Goal: Task Accomplishment & Management: Use online tool/utility

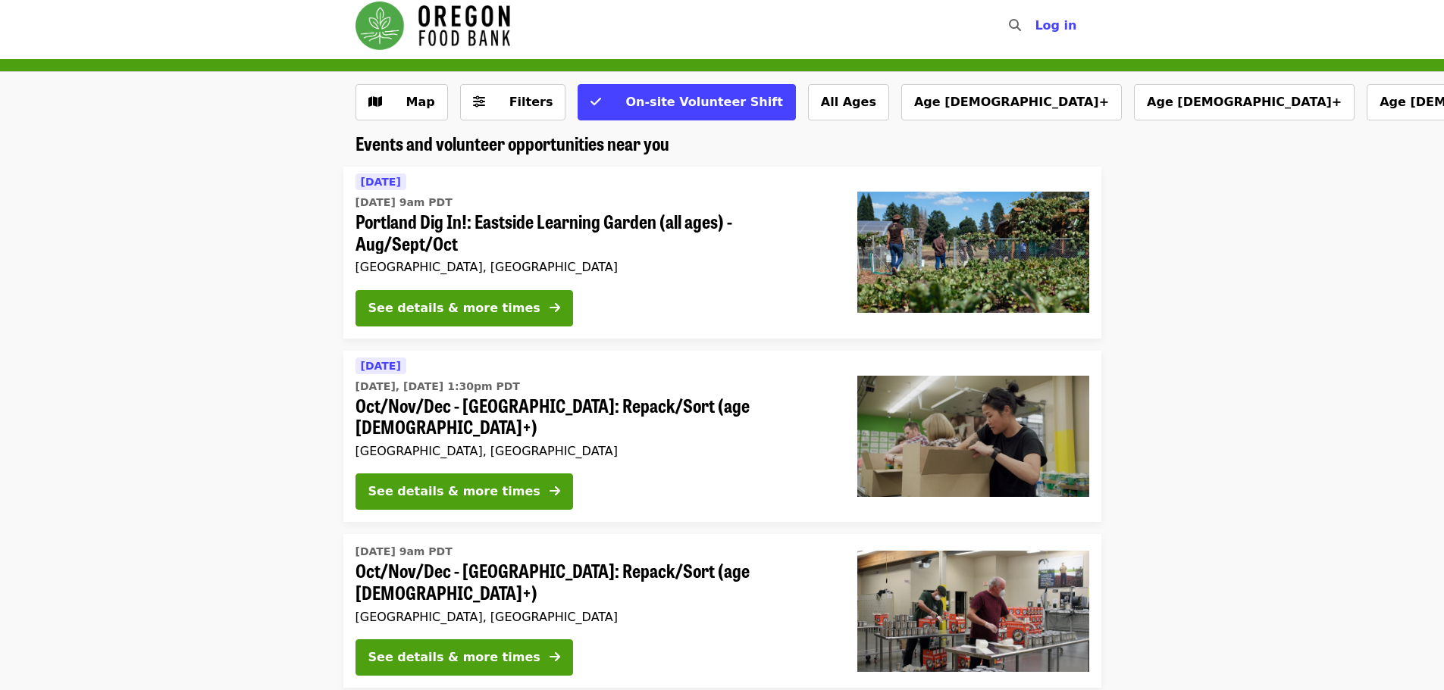
scroll to position [9, 0]
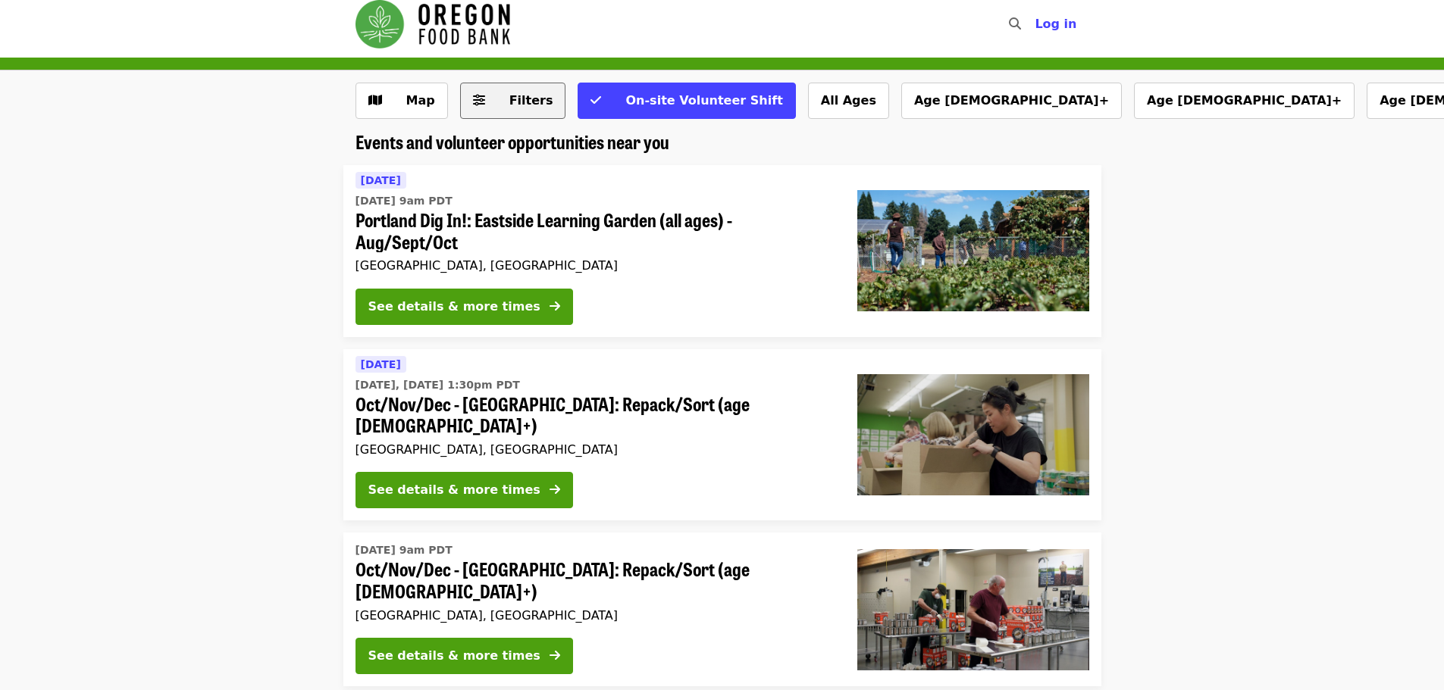
click at [527, 105] on span "Filters" at bounding box center [531, 100] width 44 height 14
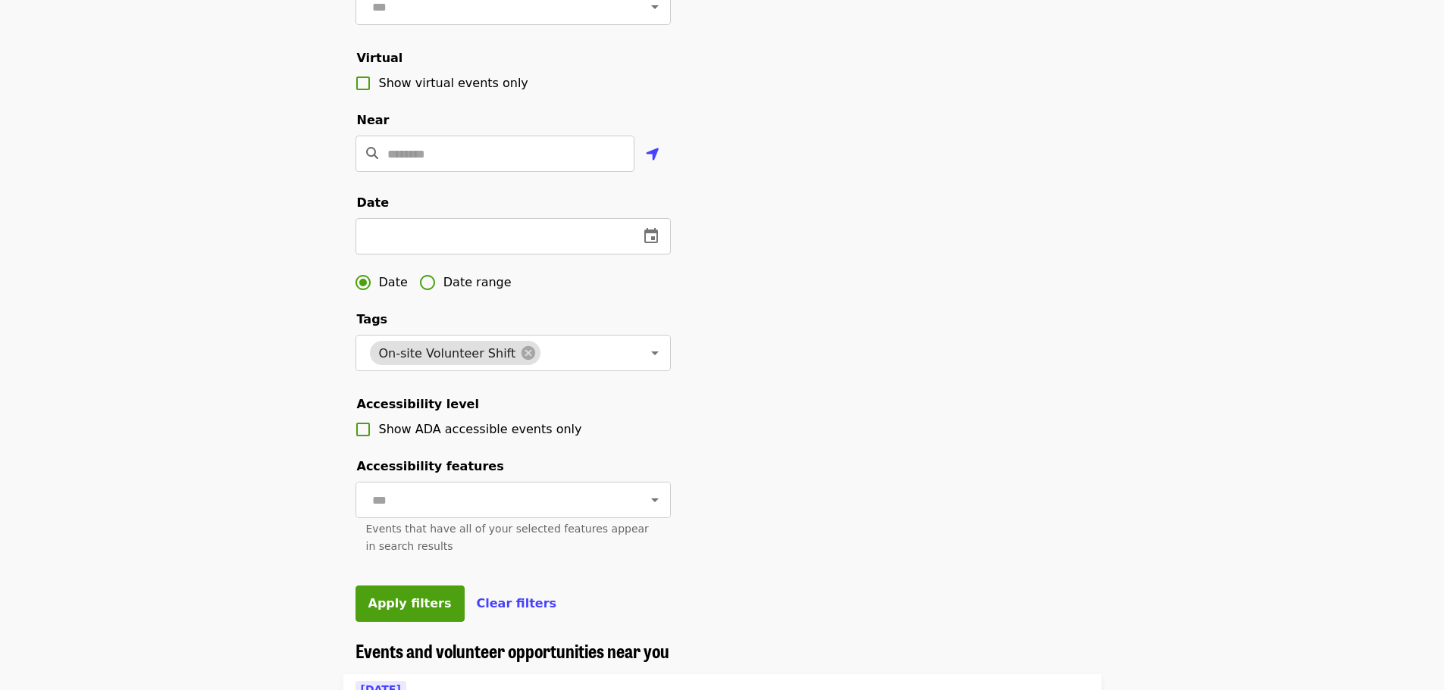
scroll to position [299, 0]
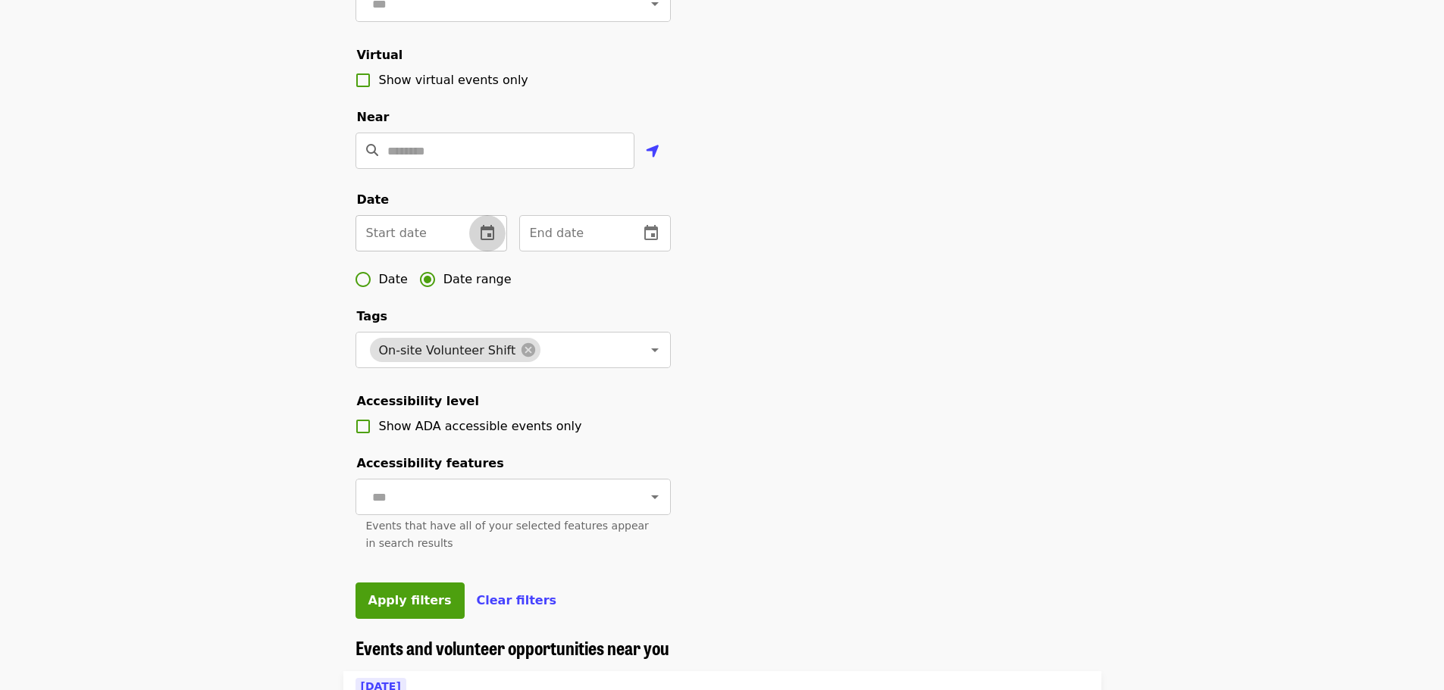
click at [496, 243] on button "change date" at bounding box center [487, 233] width 36 height 36
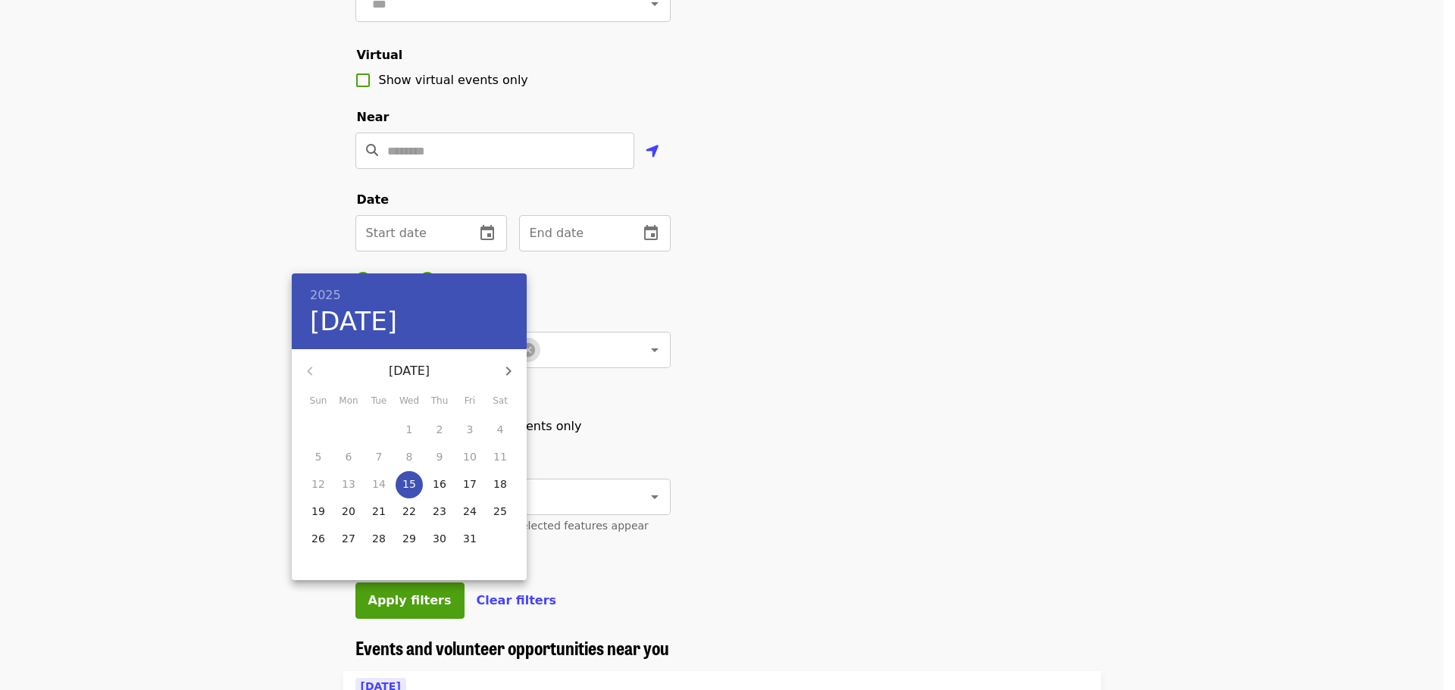
click at [504, 363] on icon "button" at bounding box center [508, 371] width 18 height 18
click at [438, 428] on p "1" at bounding box center [439, 429] width 7 height 15
type input "**********"
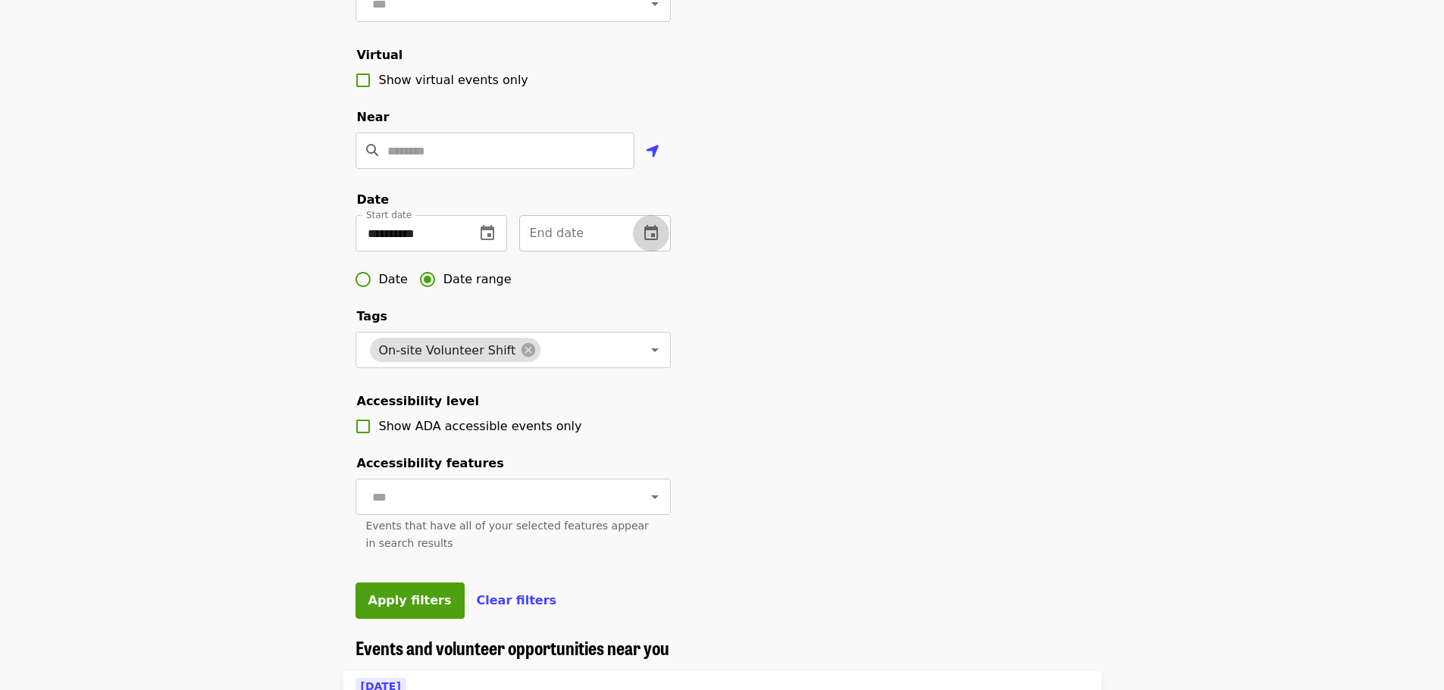
click at [655, 242] on icon "change date" at bounding box center [651, 233] width 18 height 18
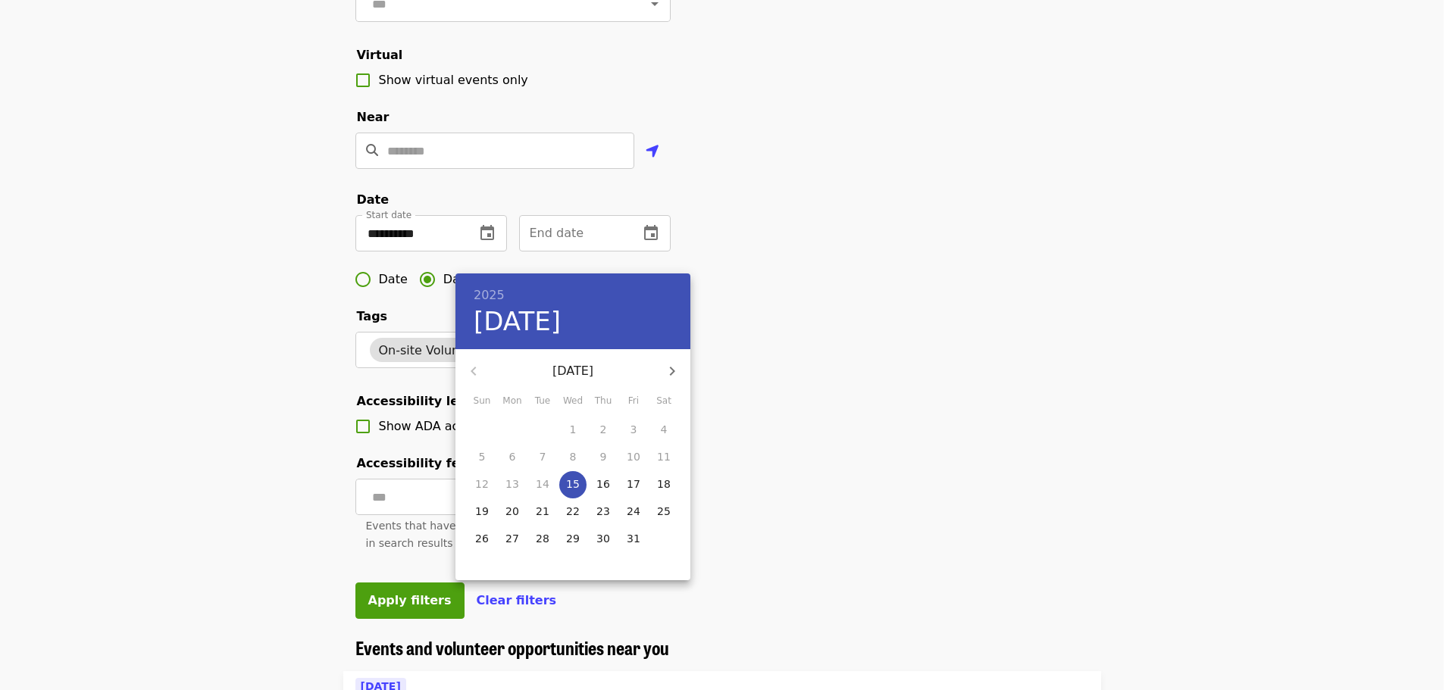
click at [674, 371] on icon "button" at bounding box center [672, 371] width 5 height 9
click at [661, 505] on p "28" at bounding box center [664, 511] width 14 height 15
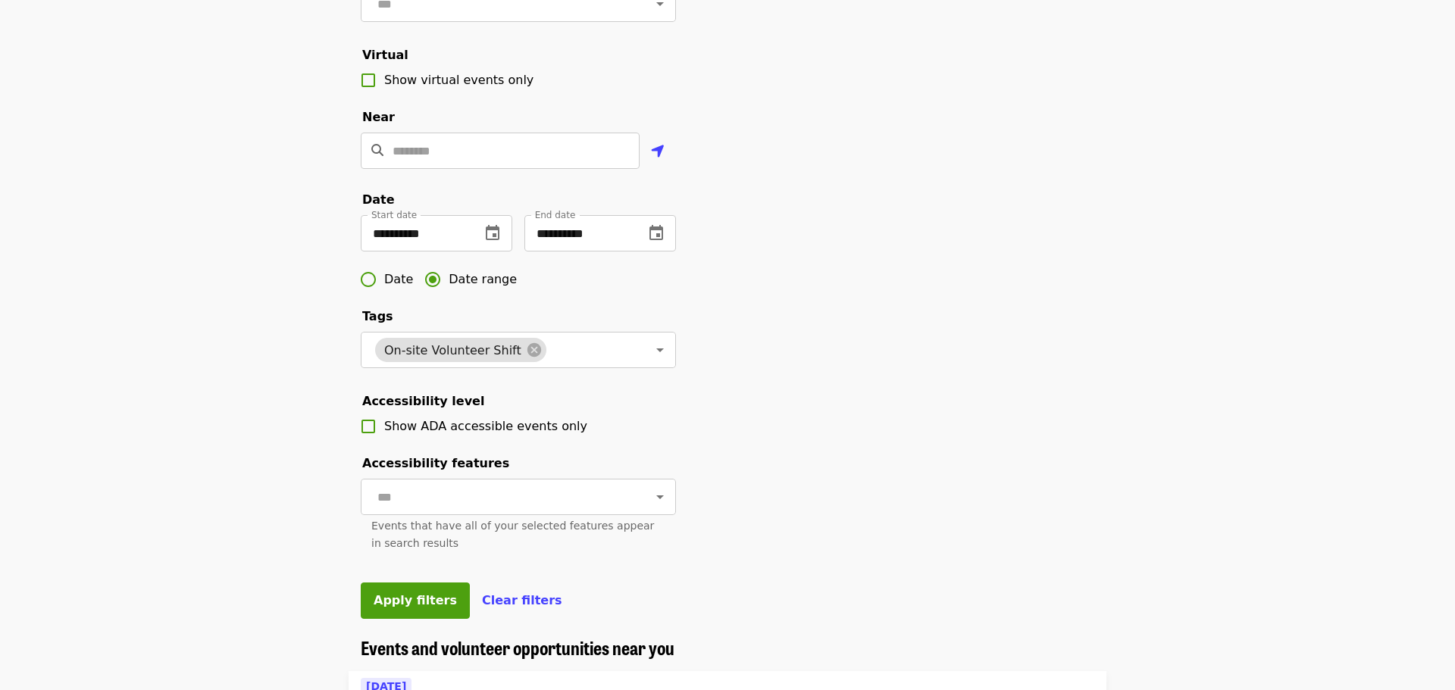
type input "**********"
click at [421, 608] on span "Apply filters" at bounding box center [409, 600] width 83 height 14
